Goal: Transaction & Acquisition: Purchase product/service

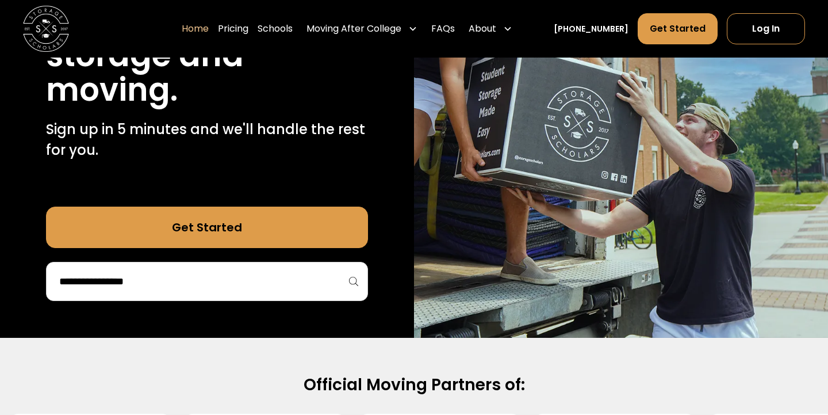
scroll to position [319, 0]
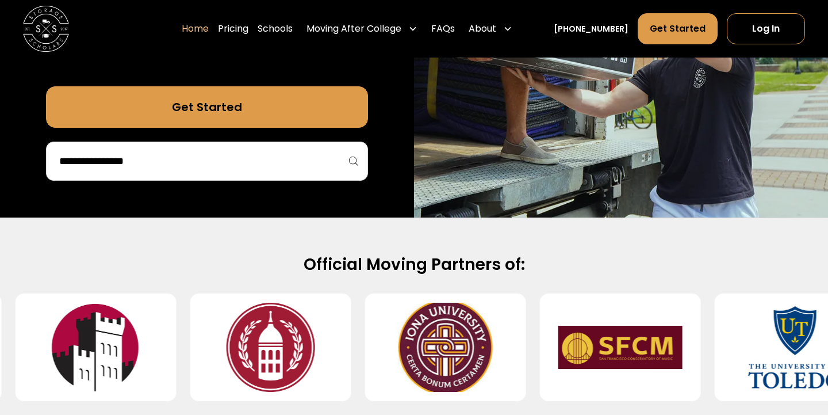
click at [248, 158] on input "search" at bounding box center [207, 161] width 298 height 20
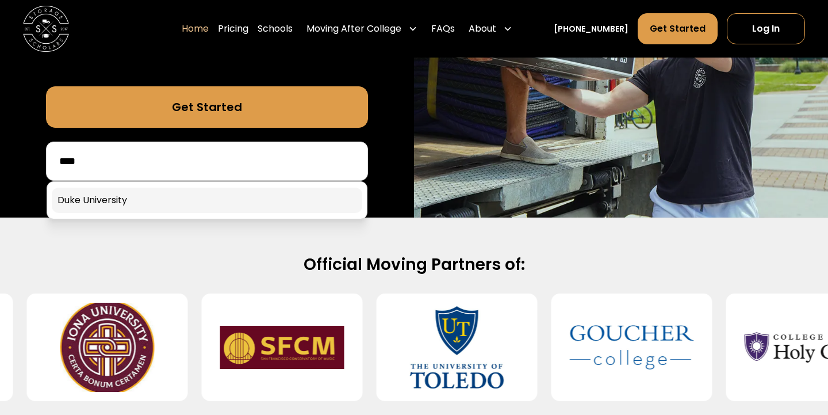
type input "****"
click at [211, 196] on link at bounding box center [207, 200] width 311 height 25
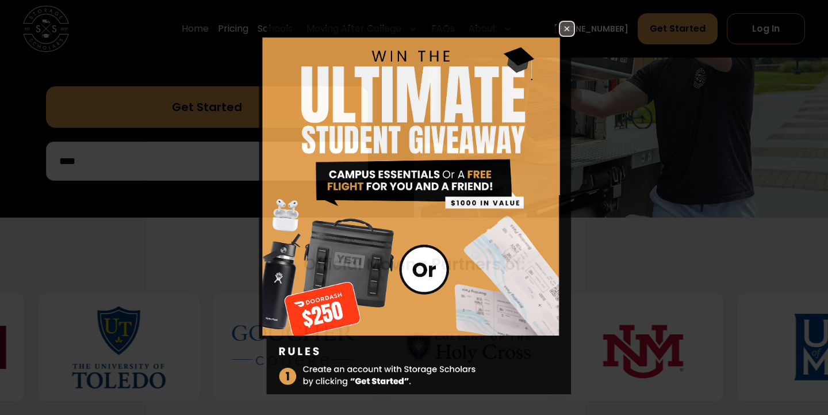
click at [253, 163] on img at bounding box center [414, 228] width 322 height 414
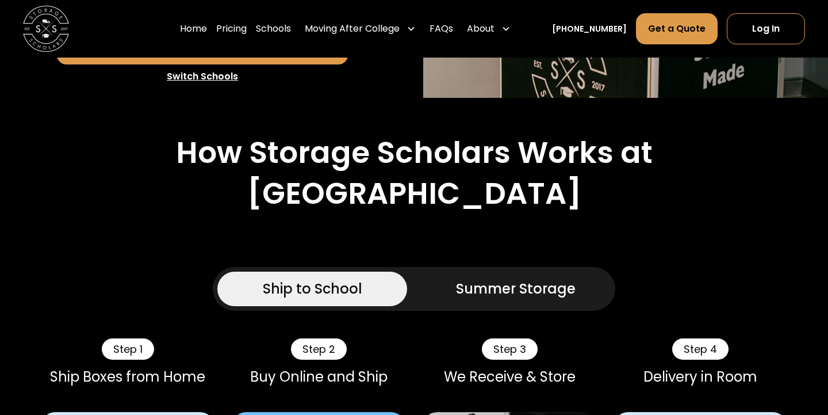
scroll to position [517, 0]
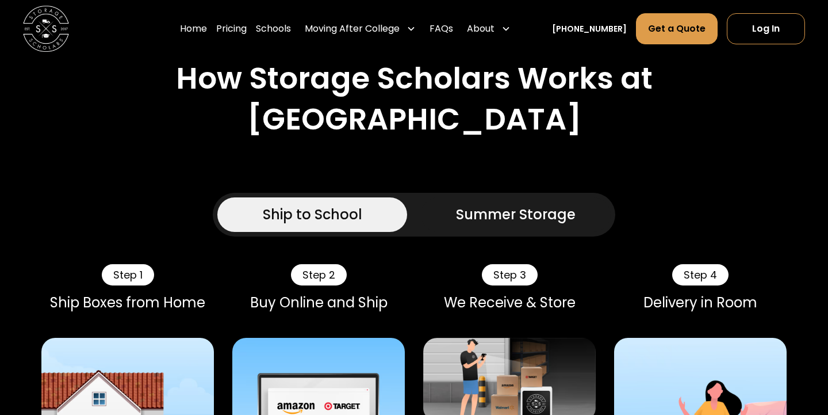
click at [511, 204] on div "Summer Storage" at bounding box center [516, 214] width 120 height 21
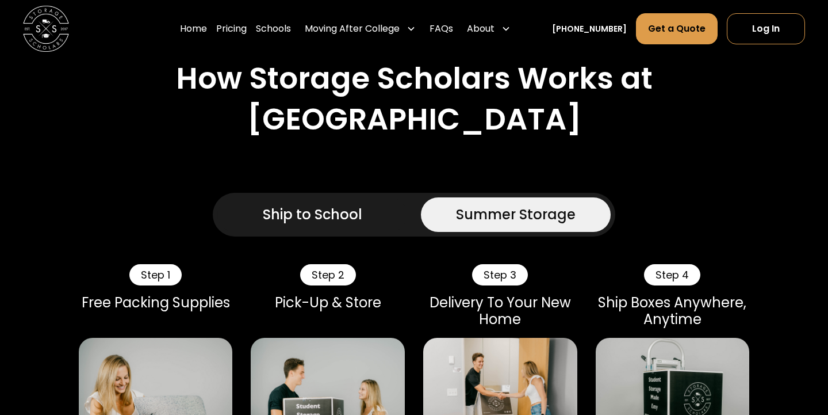
click at [366, 197] on link "Ship to School" at bounding box center [312, 214] width 190 height 35
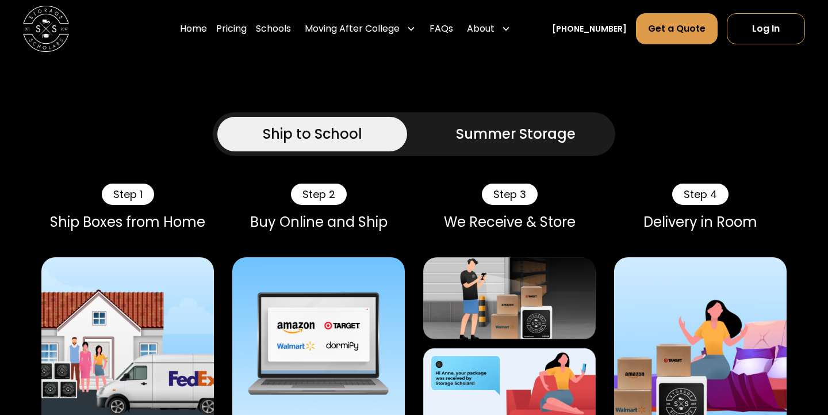
scroll to position [596, 0]
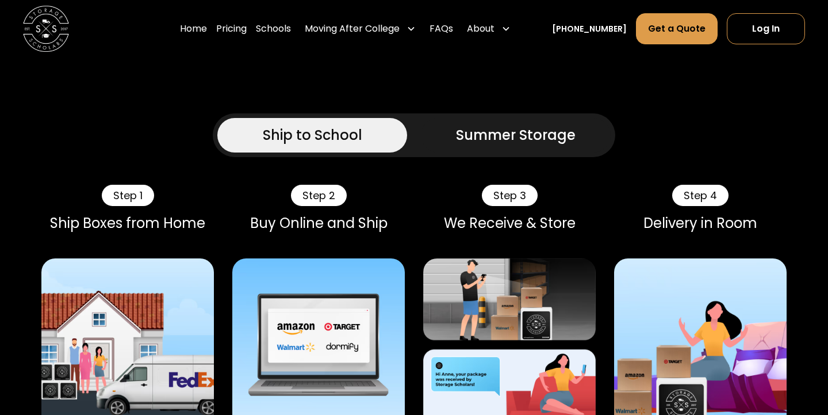
click at [476, 125] on div "Summer Storage" at bounding box center [516, 135] width 120 height 21
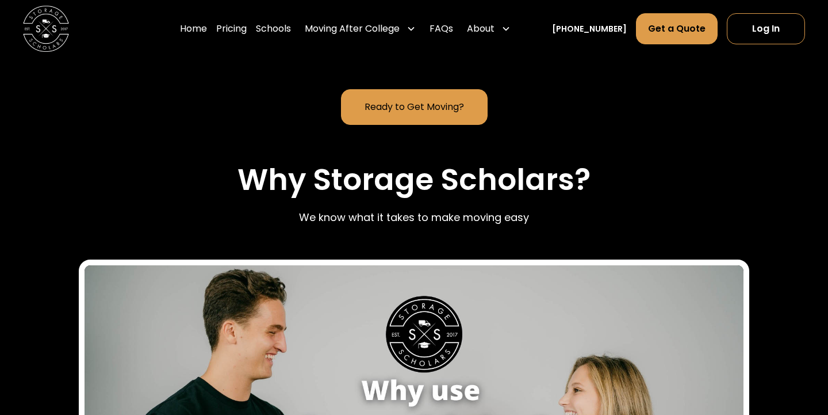
scroll to position [865, 0]
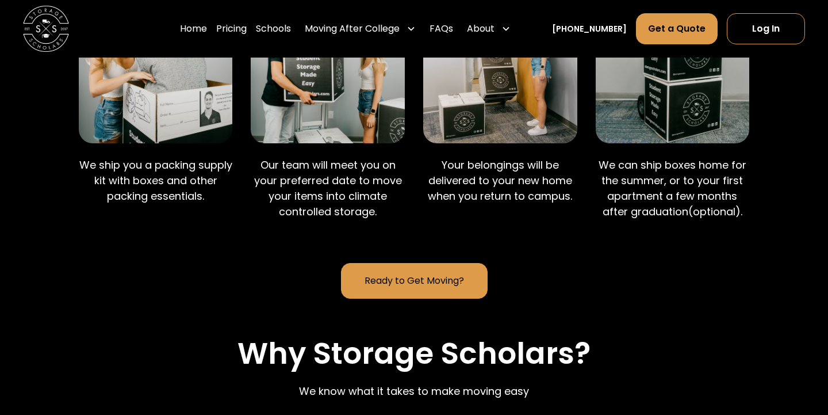
click at [377, 263] on link "Ready to Get Moving?" at bounding box center [414, 281] width 147 height 36
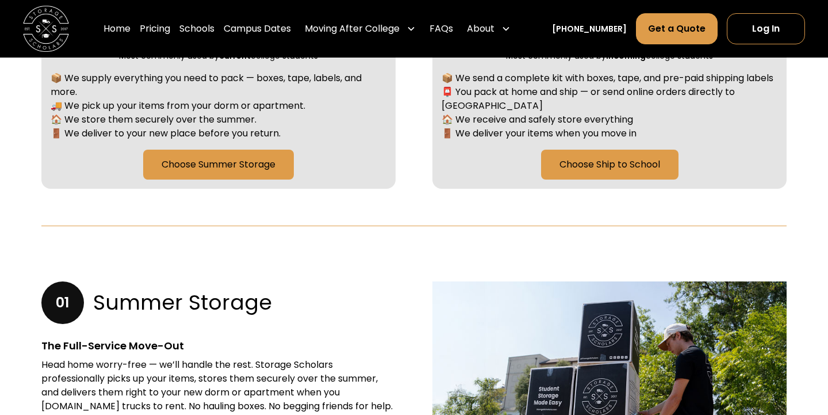
scroll to position [627, 0]
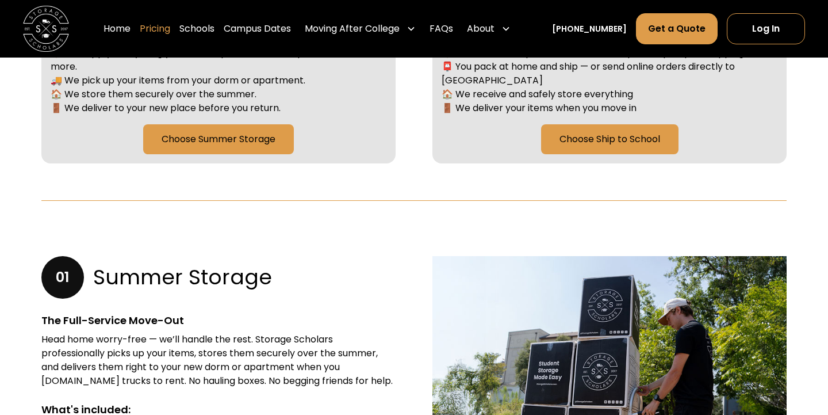
click at [163, 39] on link "Pricing" at bounding box center [155, 29] width 30 height 32
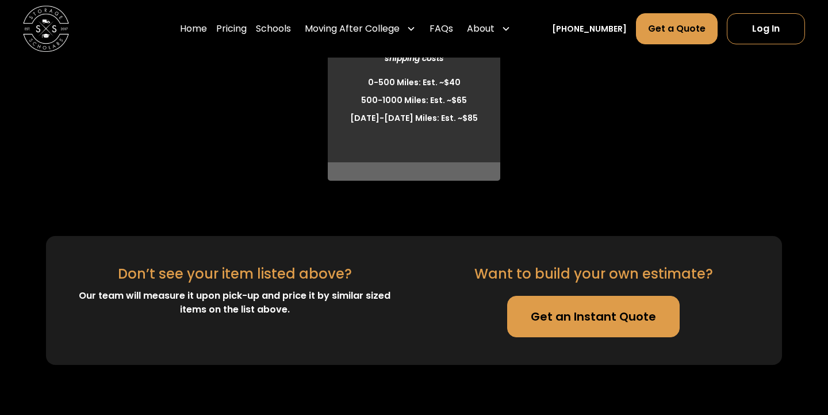
scroll to position [3293, 0]
